Goal: Information Seeking & Learning: Learn about a topic

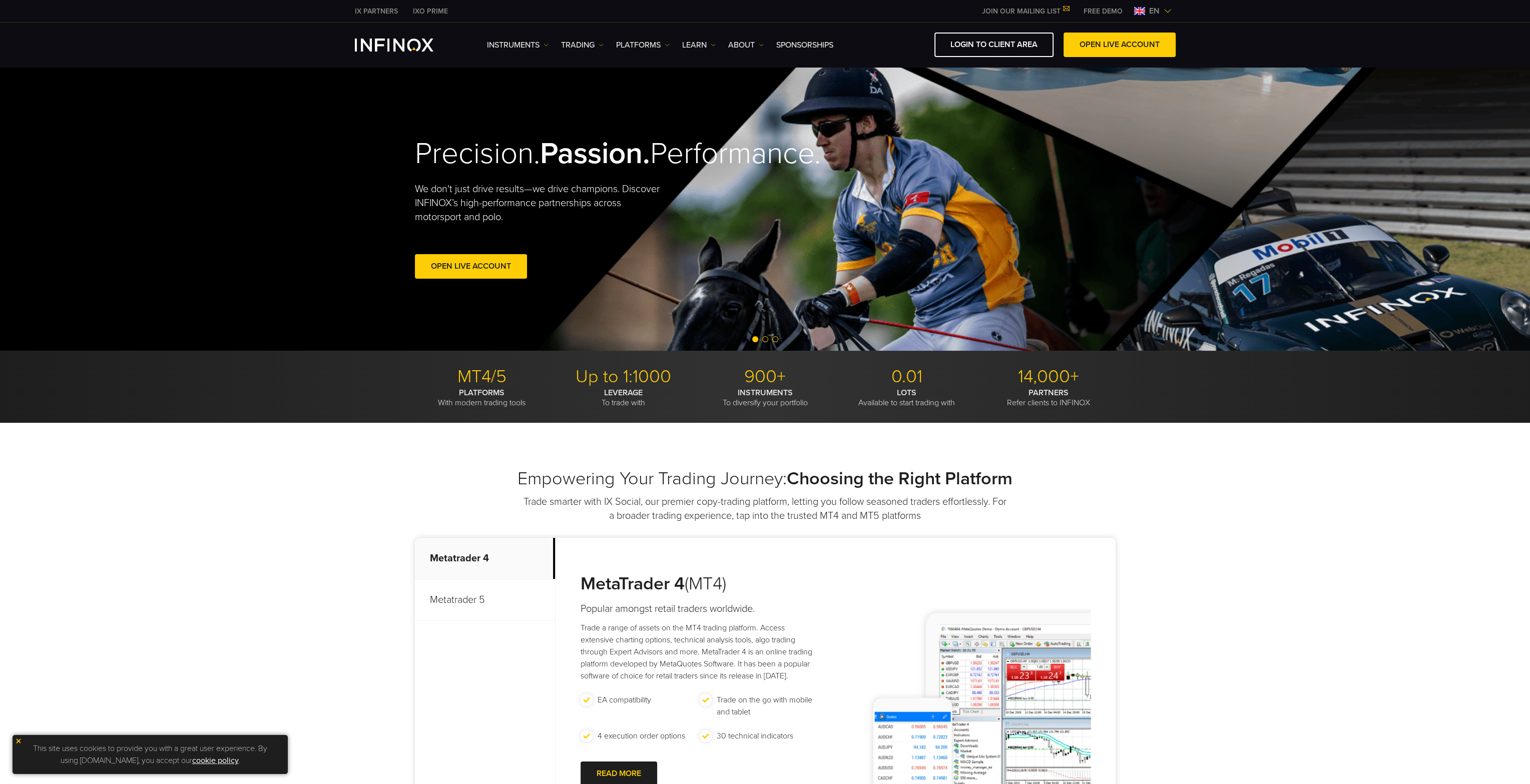
click at [1171, 10] on img at bounding box center [1167, 11] width 8 height 8
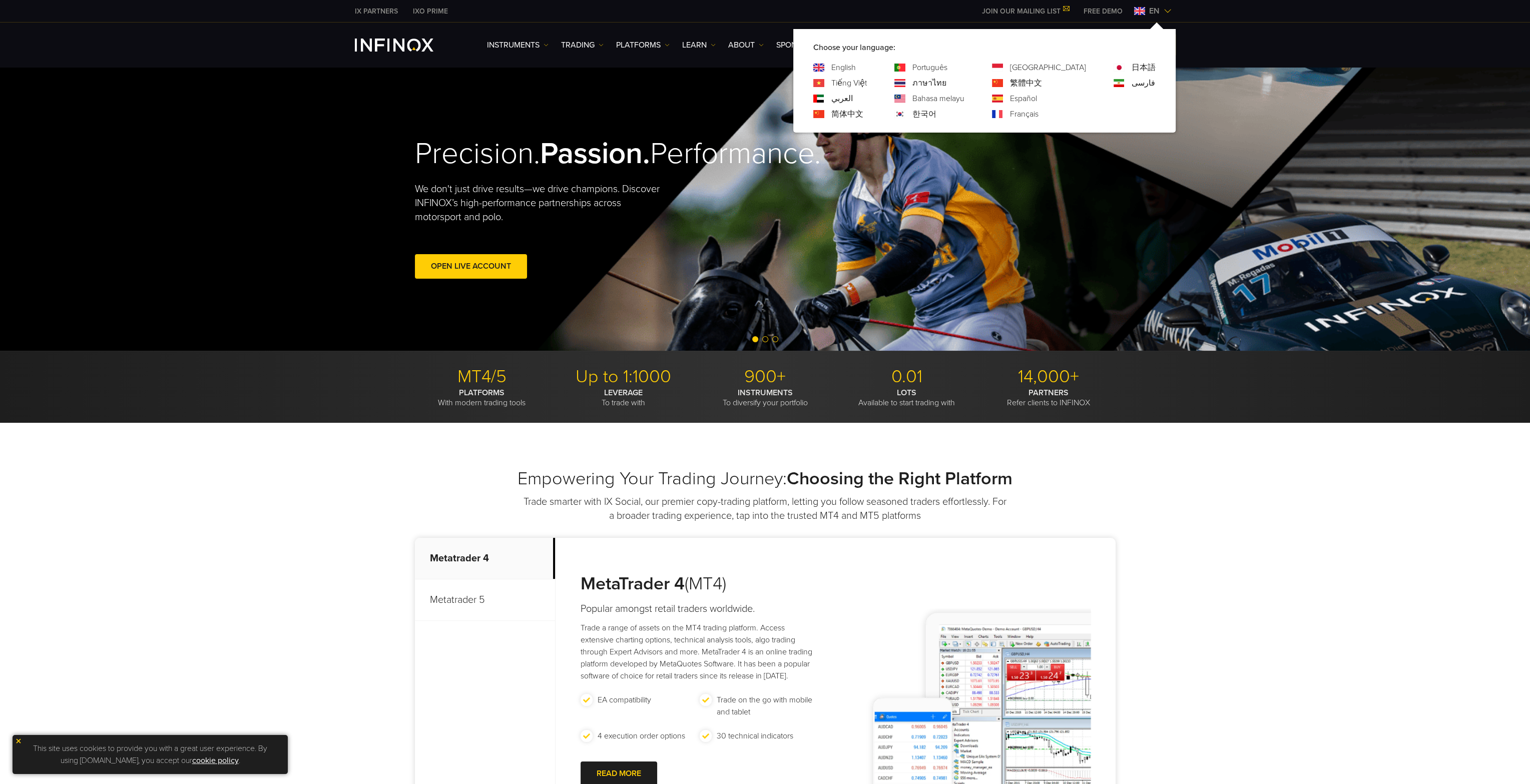
click at [1171, 10] on img at bounding box center [1167, 11] width 8 height 8
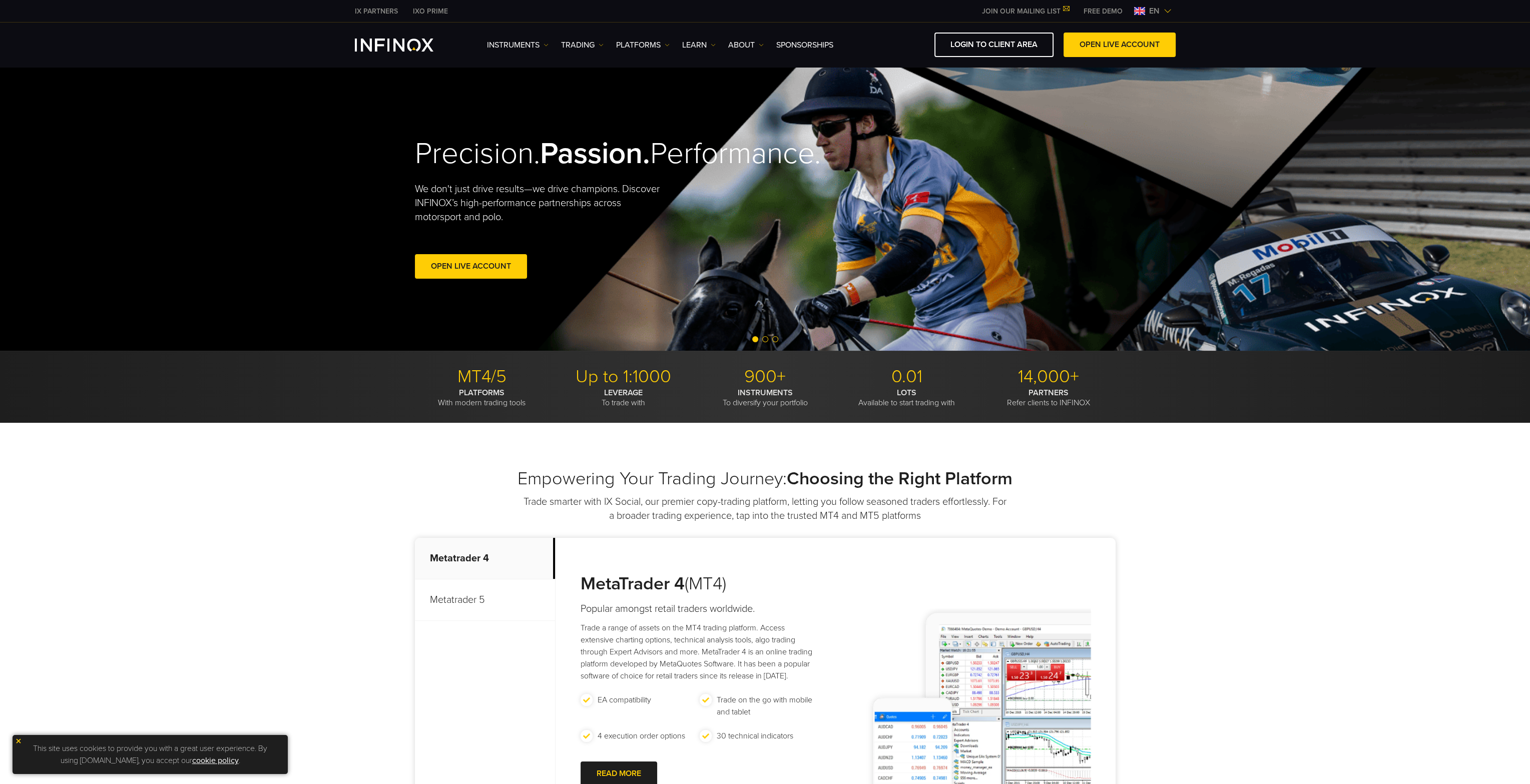
click at [1171, 10] on img at bounding box center [1167, 11] width 8 height 8
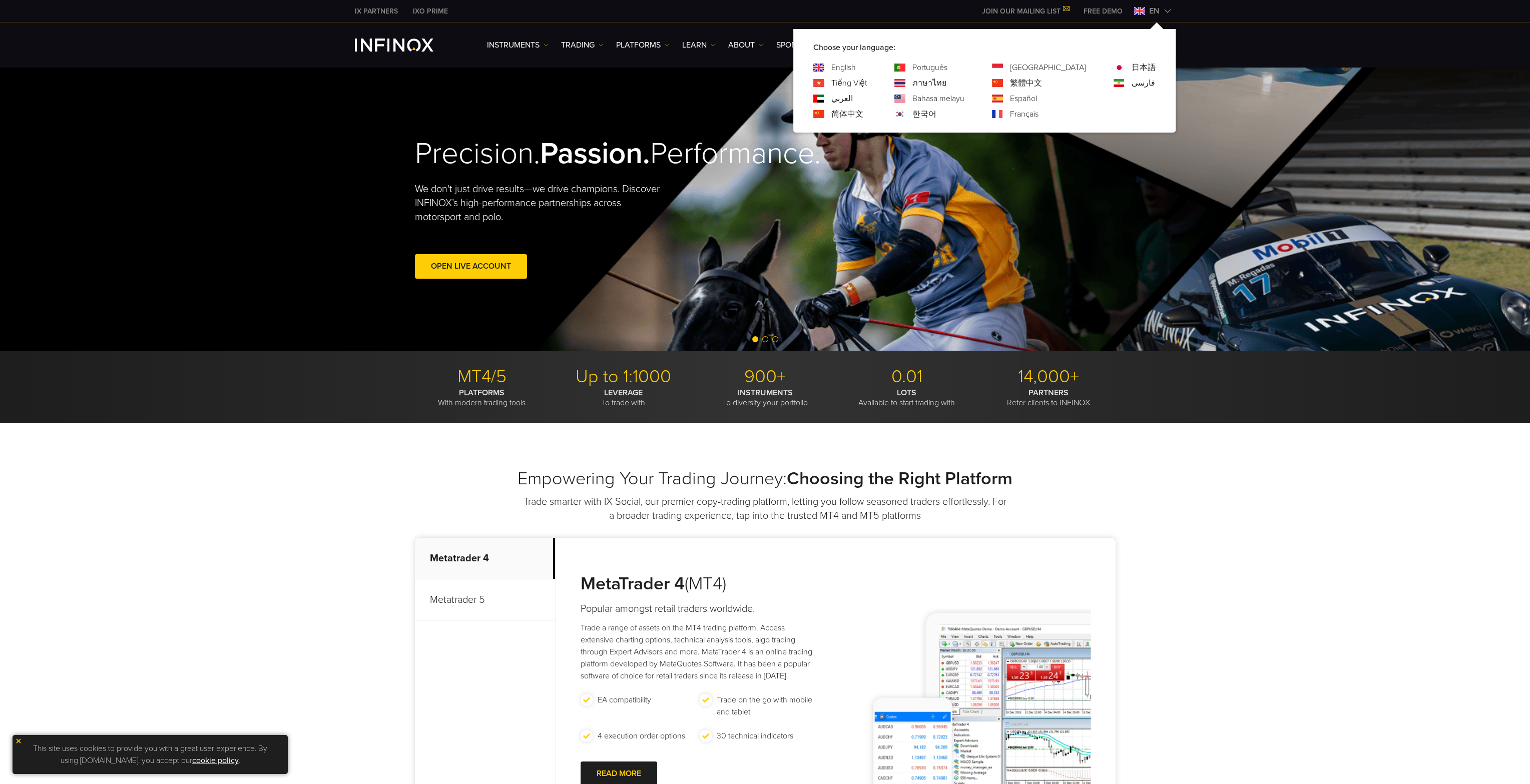
click at [1171, 10] on img at bounding box center [1167, 11] width 8 height 8
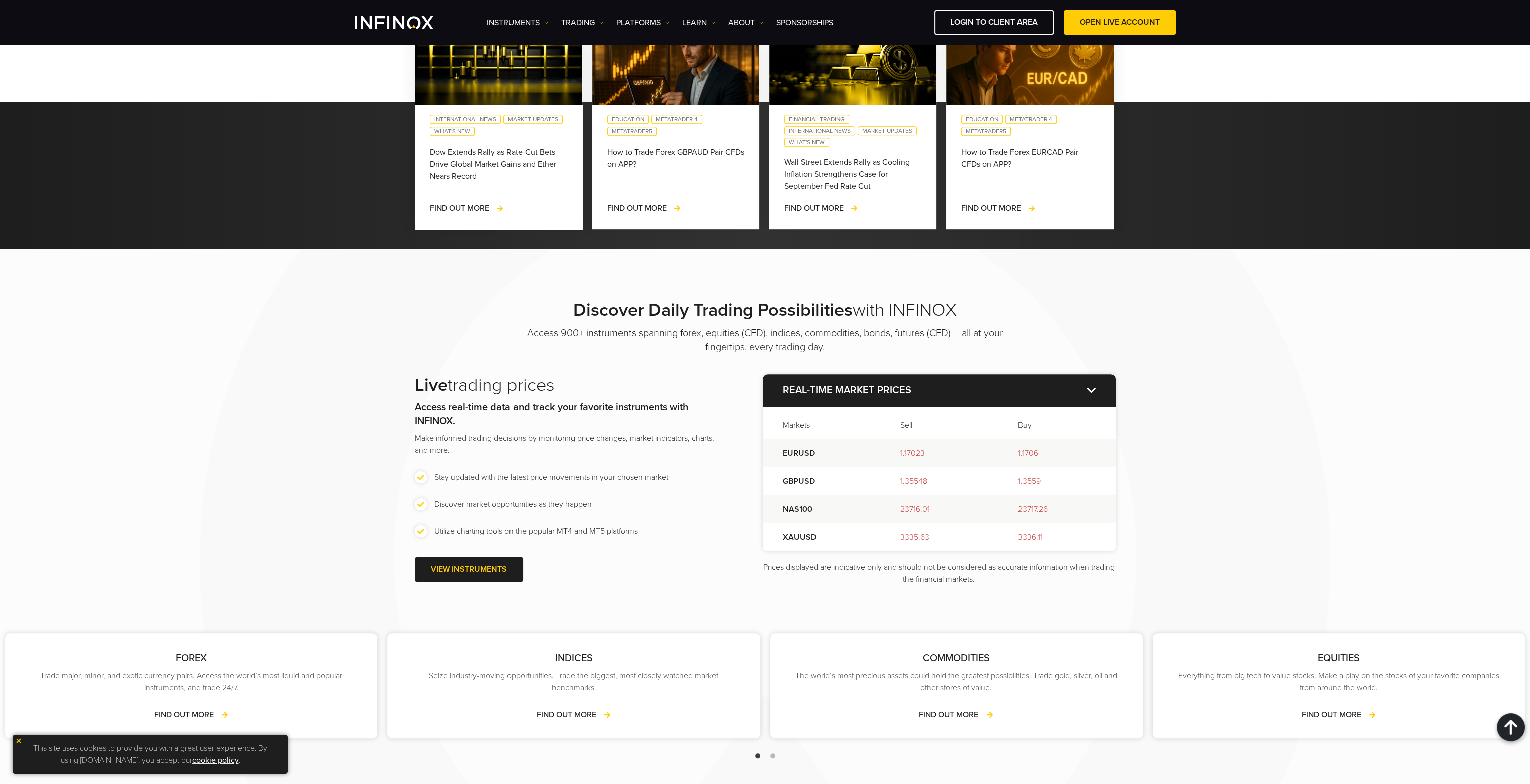
scroll to position [1401, 0]
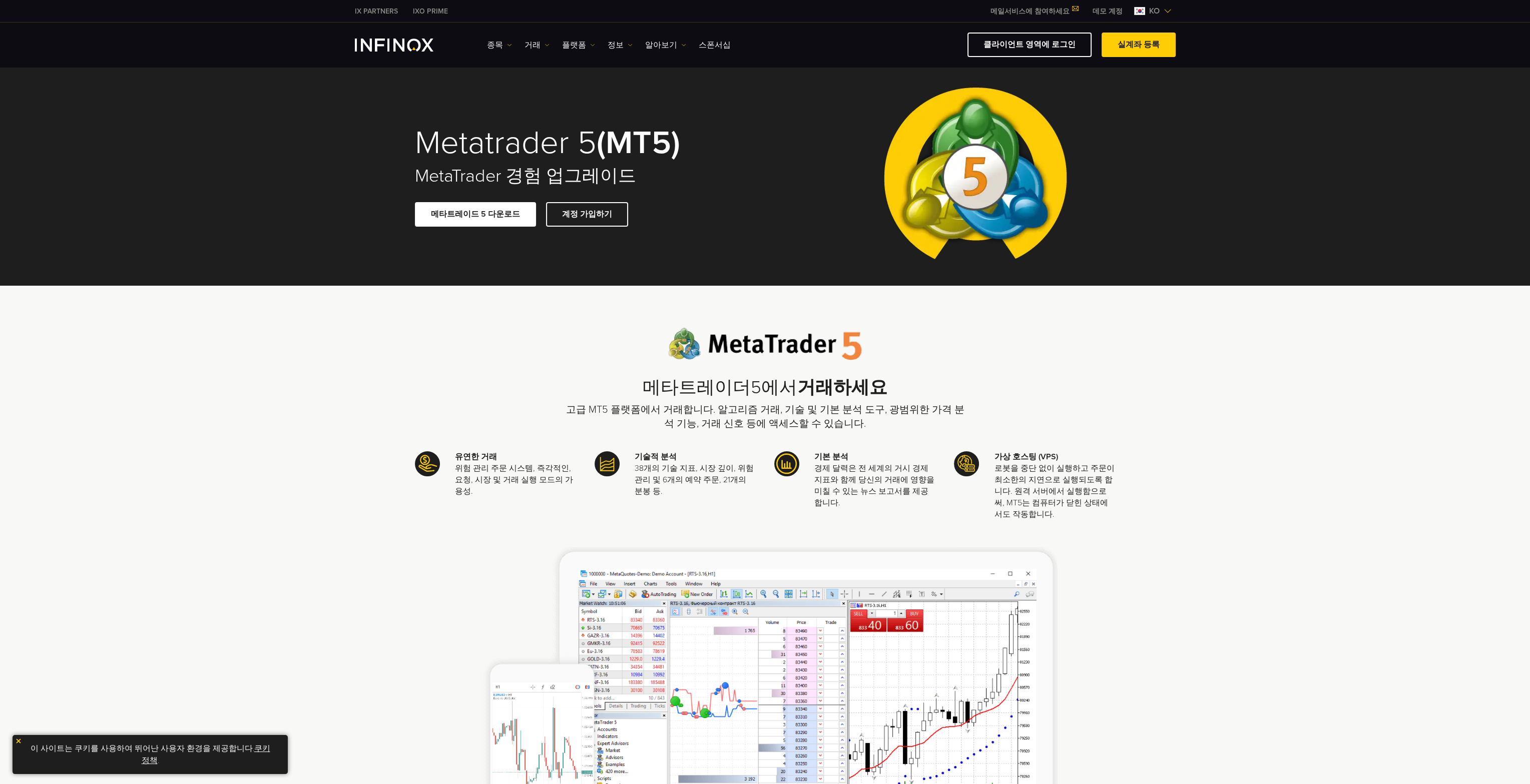
click at [486, 201] on div "Metatrader 5 (MT5) MetaTrader 경험 업그레이드 메타트레이드 5 다운로드 계정 가입하기" at bounding box center [583, 176] width 336 height 141
click at [476, 214] on span at bounding box center [476, 214] width 0 height 0
click at [1039, 42] on link "클라이언트 영역에 로그인" at bounding box center [1029, 45] width 124 height 24
